Goal: Connect with others: Participate in discussion

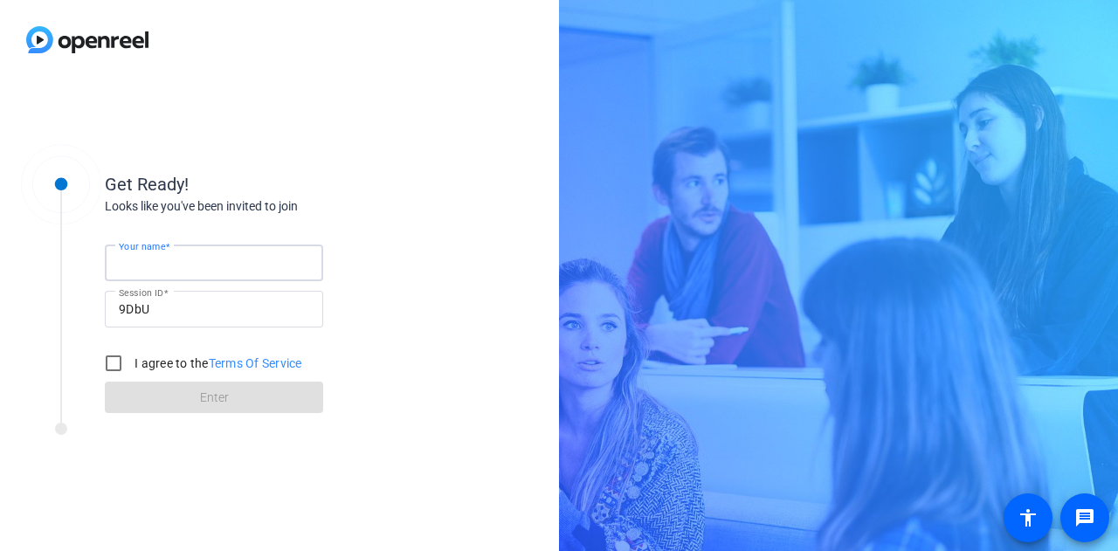
drag, startPoint x: 224, startPoint y: 267, endPoint x: 209, endPoint y: 273, distance: 16.6
click at [223, 267] on input "Your name" at bounding box center [214, 262] width 190 height 21
type input "Gabby"
click at [136, 353] on div "I agree to the Terms Of Service" at bounding box center [199, 363] width 206 height 35
click at [135, 362] on label "I agree to the Terms Of Service" at bounding box center [216, 363] width 171 height 17
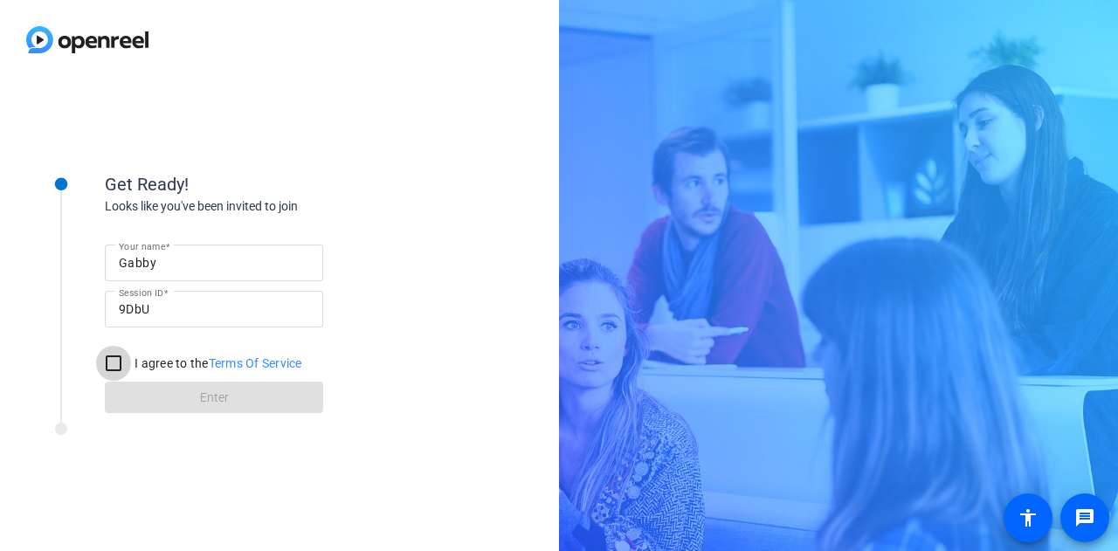
click at [131, 362] on input "I agree to the Terms Of Service" at bounding box center [113, 363] width 35 height 35
checkbox input "true"
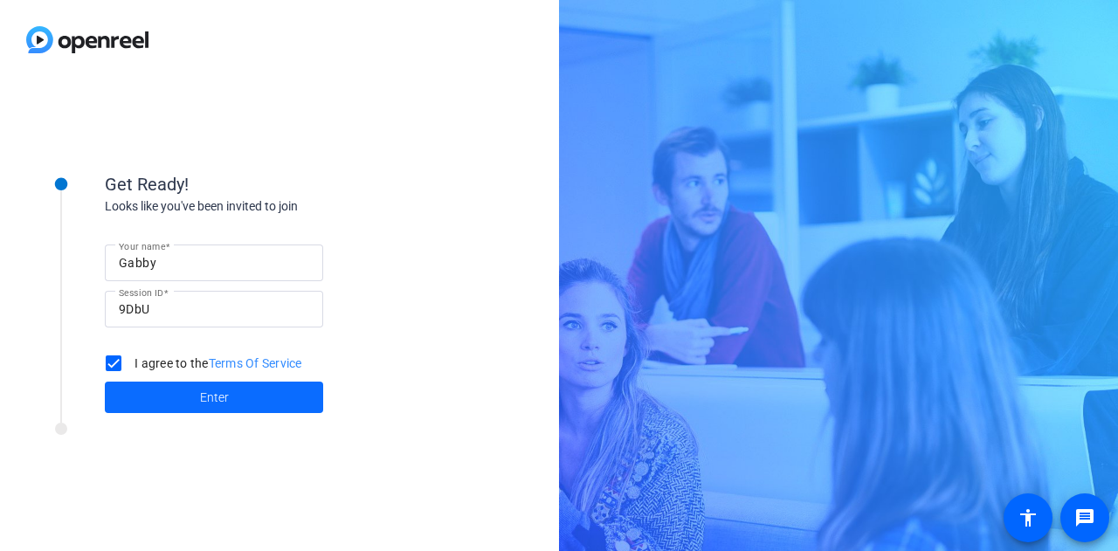
click at [140, 393] on span at bounding box center [214, 397] width 218 height 42
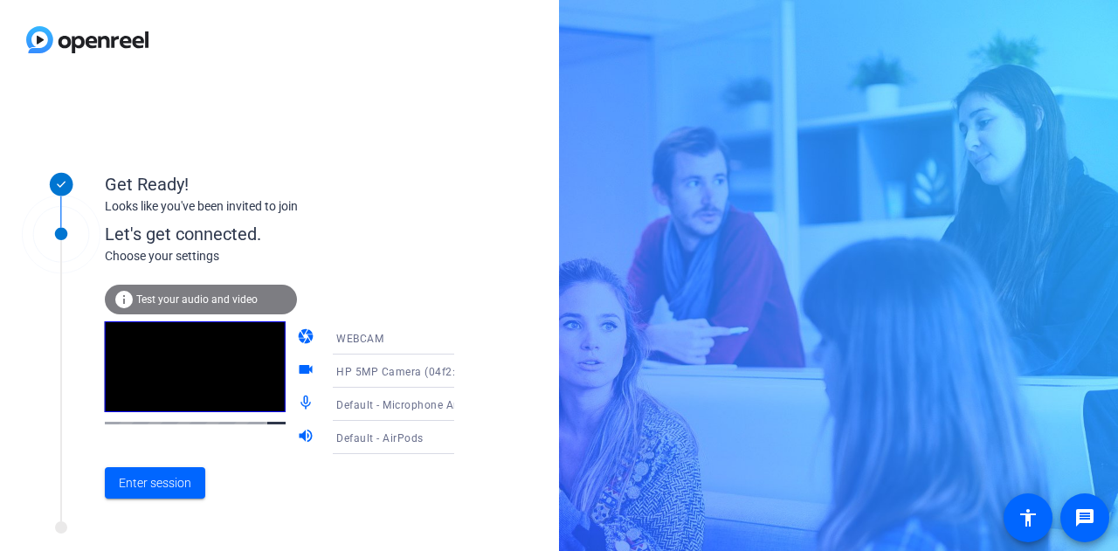
click at [387, 343] on div "WEBCAM" at bounding box center [401, 339] width 130 height 22
click at [437, 263] on div at bounding box center [559, 275] width 1118 height 551
click at [415, 341] on div "WEBCAM" at bounding box center [401, 339] width 130 height 22
click at [475, 243] on div at bounding box center [559, 275] width 1118 height 551
click at [160, 488] on span "Enter session" at bounding box center [155, 483] width 72 height 18
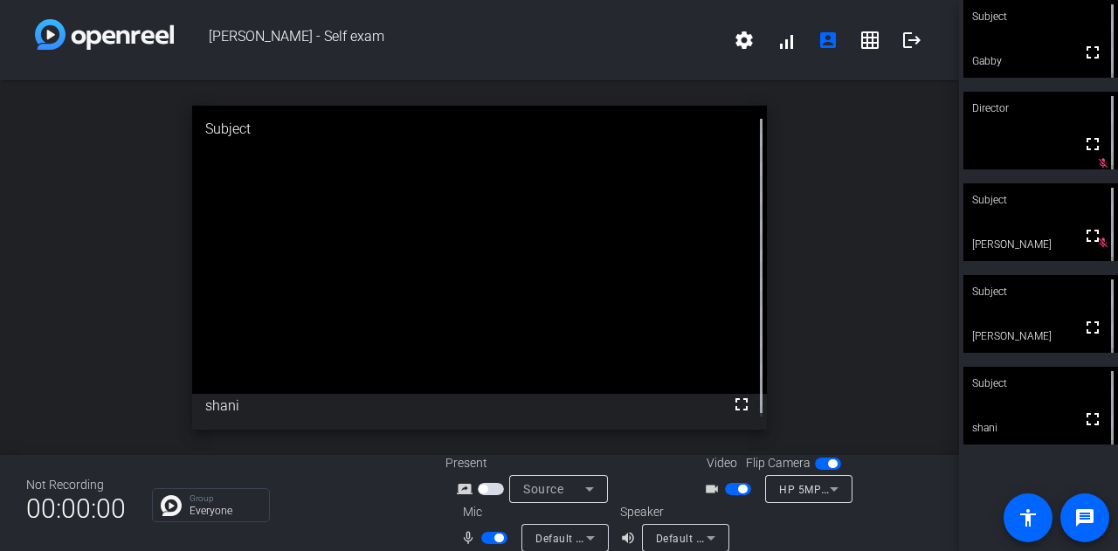
click at [481, 539] on span "button" at bounding box center [494, 538] width 26 height 12
click at [1014, 411] on video at bounding box center [1040, 406] width 155 height 78
click at [496, 539] on span "button" at bounding box center [494, 538] width 26 height 12
click at [487, 537] on span "button" at bounding box center [494, 538] width 26 height 12
click at [493, 537] on span "button" at bounding box center [494, 538] width 26 height 12
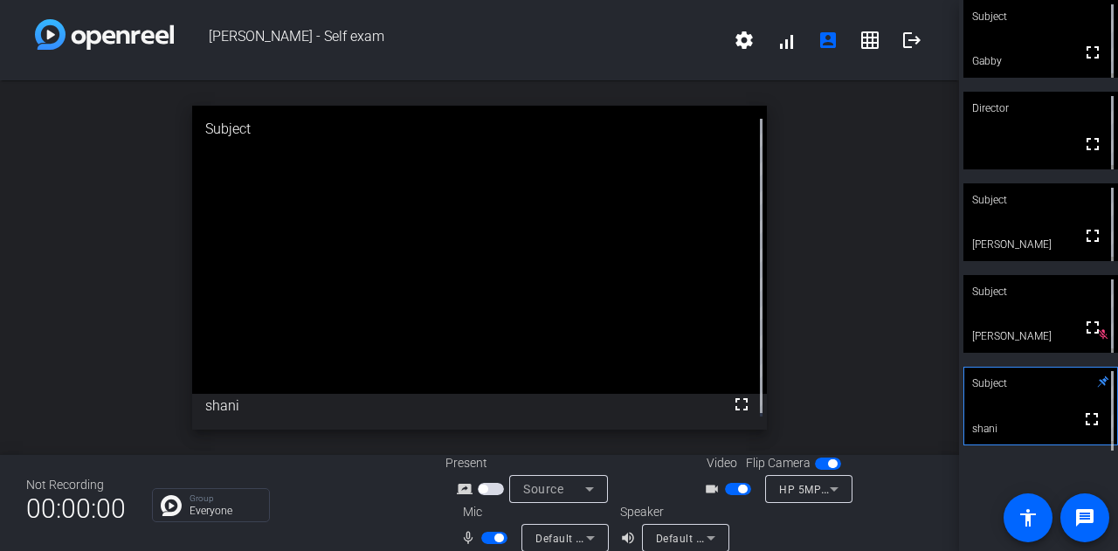
click at [481, 537] on span "button" at bounding box center [494, 538] width 26 height 12
click at [497, 535] on span "button" at bounding box center [494, 538] width 26 height 12
click at [486, 535] on span "button" at bounding box center [494, 538] width 26 height 12
click at [496, 530] on mat-slide-toggle at bounding box center [496, 537] width 30 height 18
click at [494, 538] on span "button" at bounding box center [494, 538] width 26 height 12
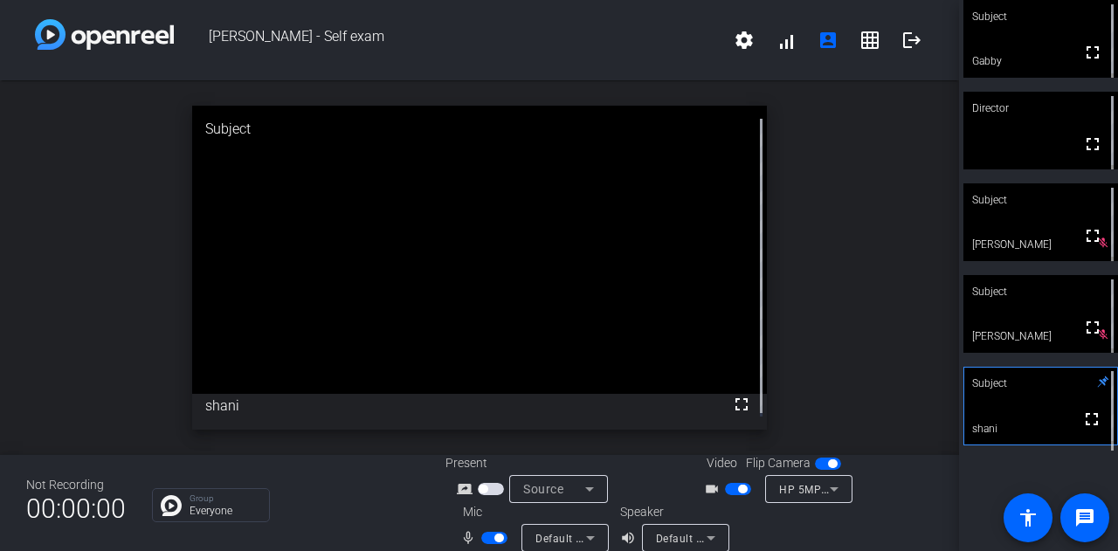
click at [487, 537] on span "button" at bounding box center [494, 538] width 26 height 12
click at [500, 535] on span "button" at bounding box center [494, 538] width 26 height 12
click at [483, 539] on span "button" at bounding box center [494, 538] width 26 height 12
click at [494, 539] on span "button" at bounding box center [494, 538] width 26 height 12
click at [487, 537] on span "button" at bounding box center [494, 538] width 26 height 12
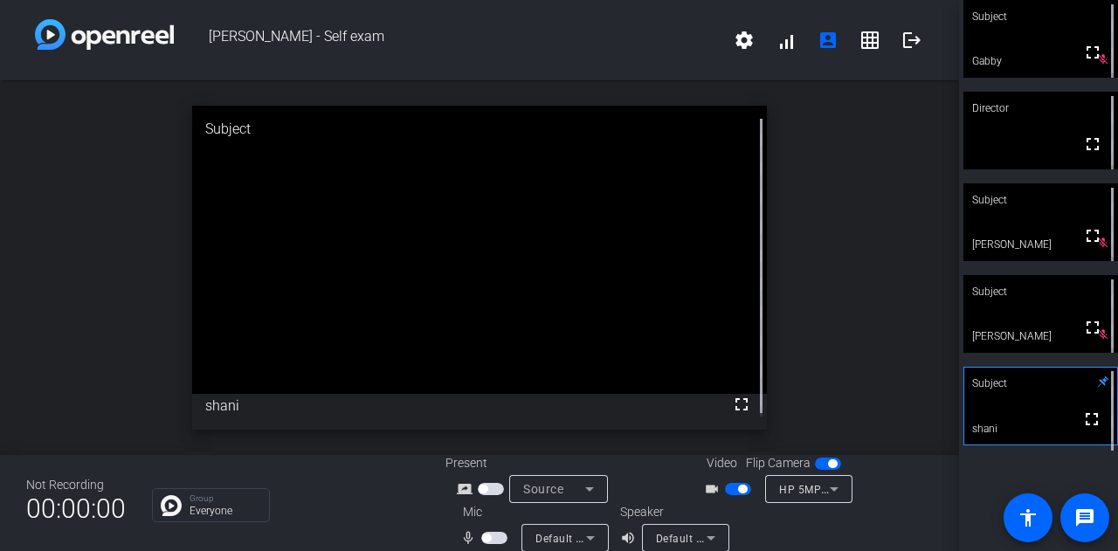
drag, startPoint x: 494, startPoint y: 537, endPoint x: 422, endPoint y: 551, distance: 73.0
click at [422, 550] on html "Accessibility Screen-Reader Guide, Feedback, and Issue Reporting | New window […" at bounding box center [559, 275] width 1118 height 551
click at [496, 538] on span "button" at bounding box center [494, 538] width 26 height 12
click at [481, 532] on button "button" at bounding box center [494, 538] width 26 height 12
